Goal: Task Accomplishment & Management: Manage account settings

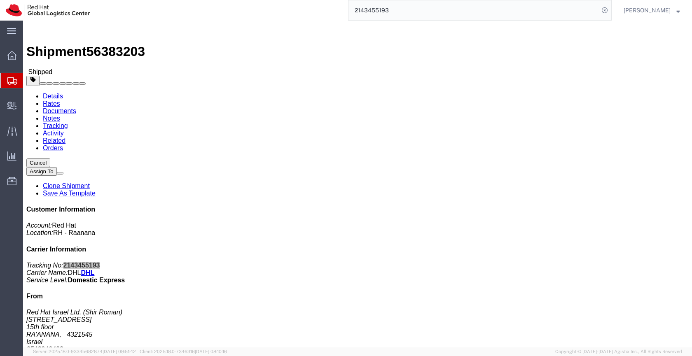
click at [394, 11] on input "2143455193" at bounding box center [474, 10] width 250 height 20
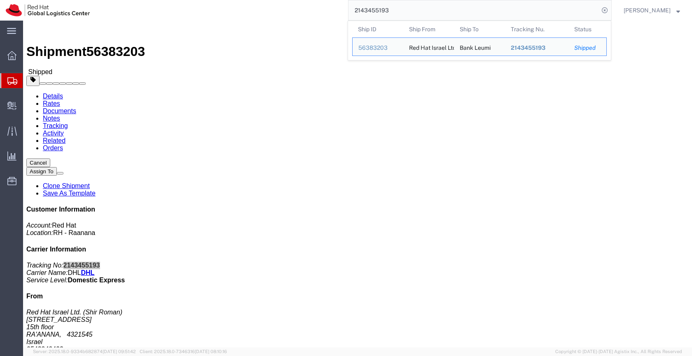
click at [394, 11] on input "2143455193" at bounding box center [474, 10] width 250 height 20
paste input "56624911"
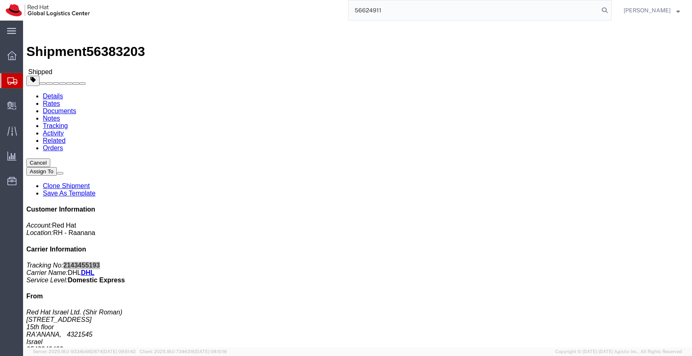
type input "56624911"
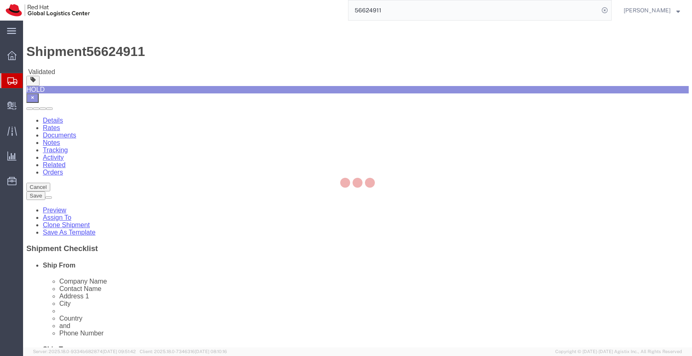
select select "37919"
select select "37934"
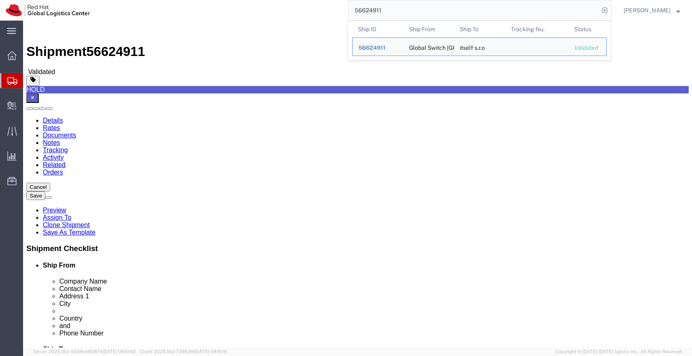
drag, startPoint x: 148, startPoint y: 279, endPoint x: 108, endPoint y: 277, distance: 40.0
click input "000-000-0000"
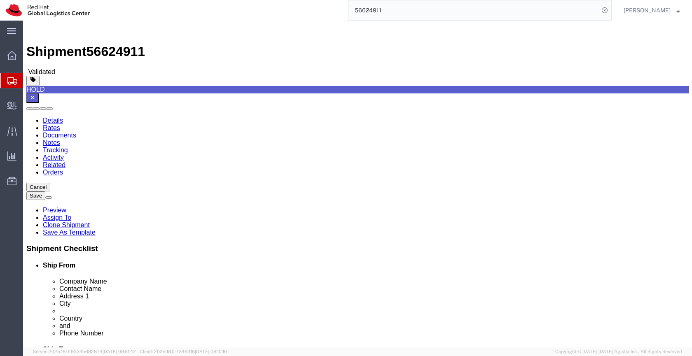
click icon
click dd "24741.44 USD"
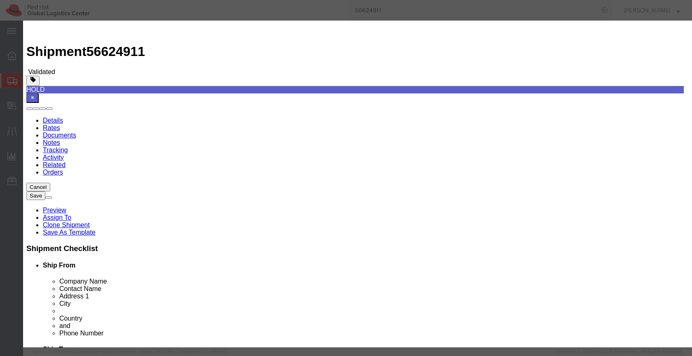
click icon "button"
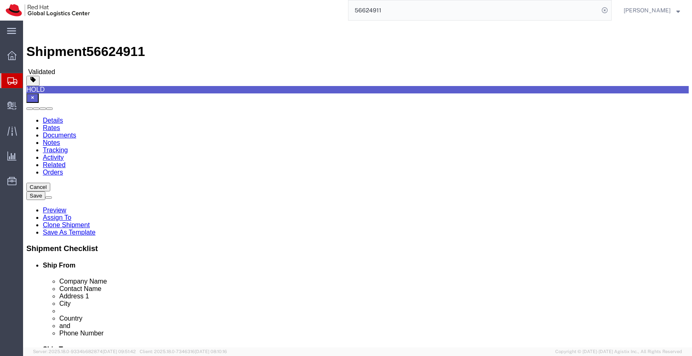
drag, startPoint x: 115, startPoint y: 193, endPoint x: 96, endPoint y: 193, distance: 18.5
click input "132.00"
type input "60"
click div "60 Select kgs lbs"
